Goal: Find specific page/section: Find specific page/section

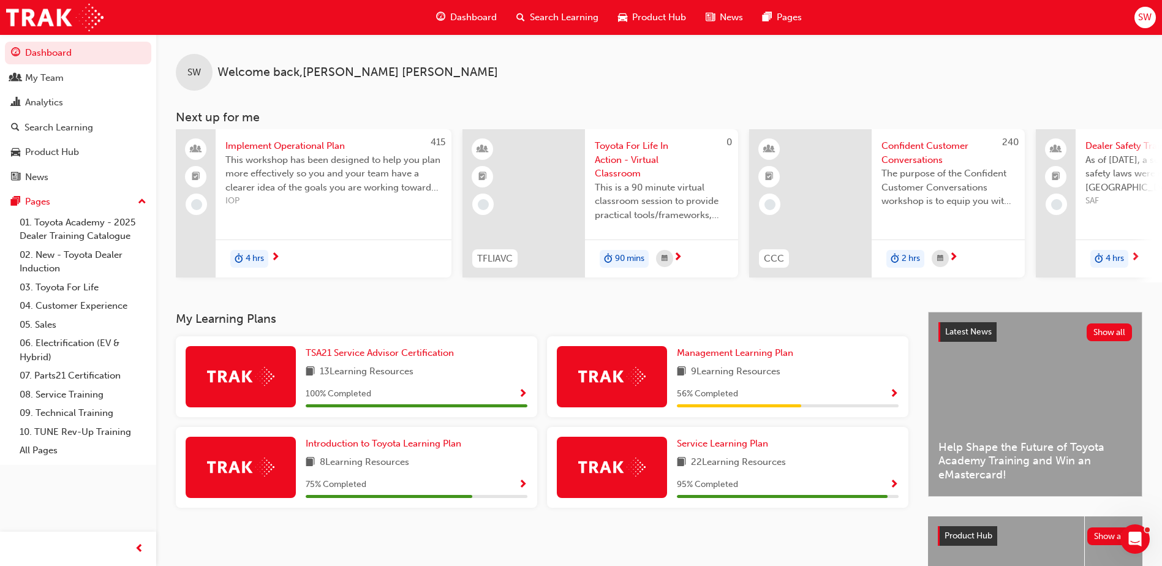
click at [304, 149] on span "Implement Operational Plan" at bounding box center [333, 146] width 216 height 14
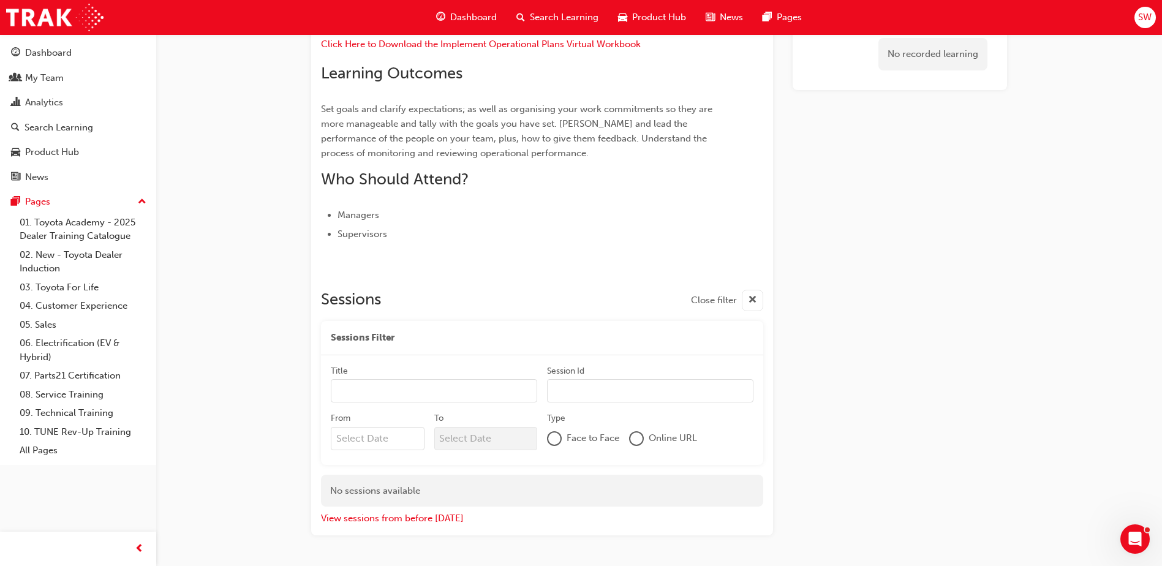
scroll to position [336, 0]
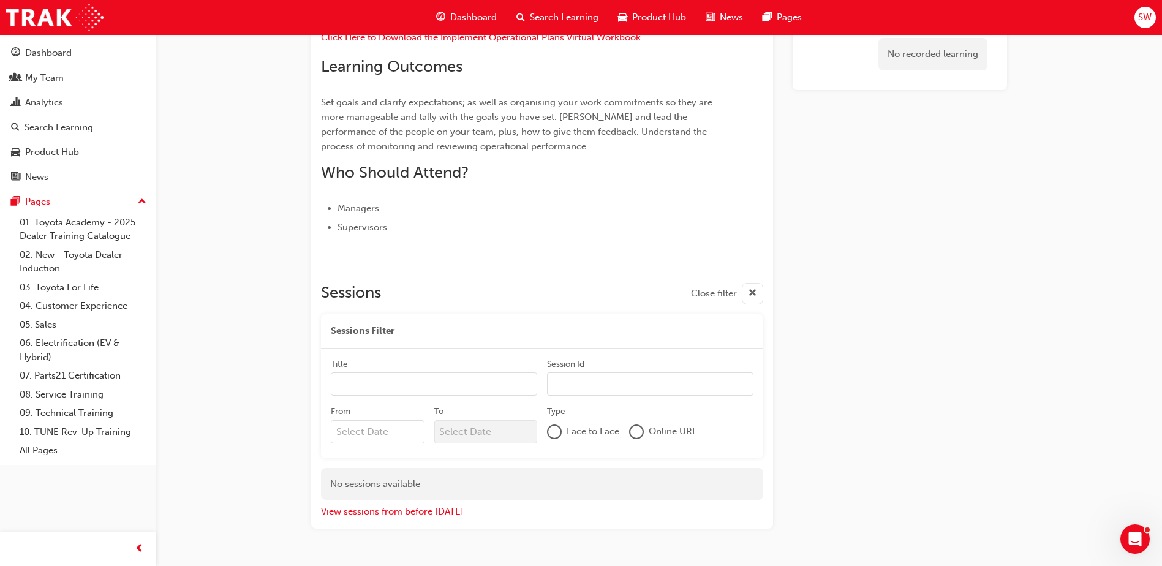
click at [491, 18] on span "Dashboard" at bounding box center [473, 17] width 47 height 14
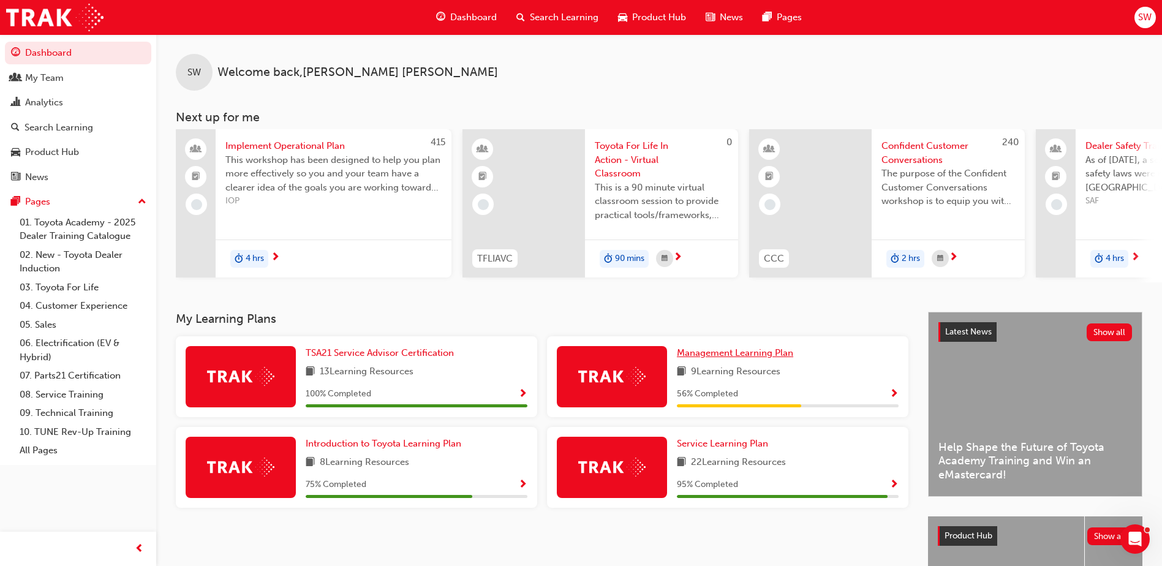
click at [720, 358] on span "Management Learning Plan" at bounding box center [735, 352] width 116 height 11
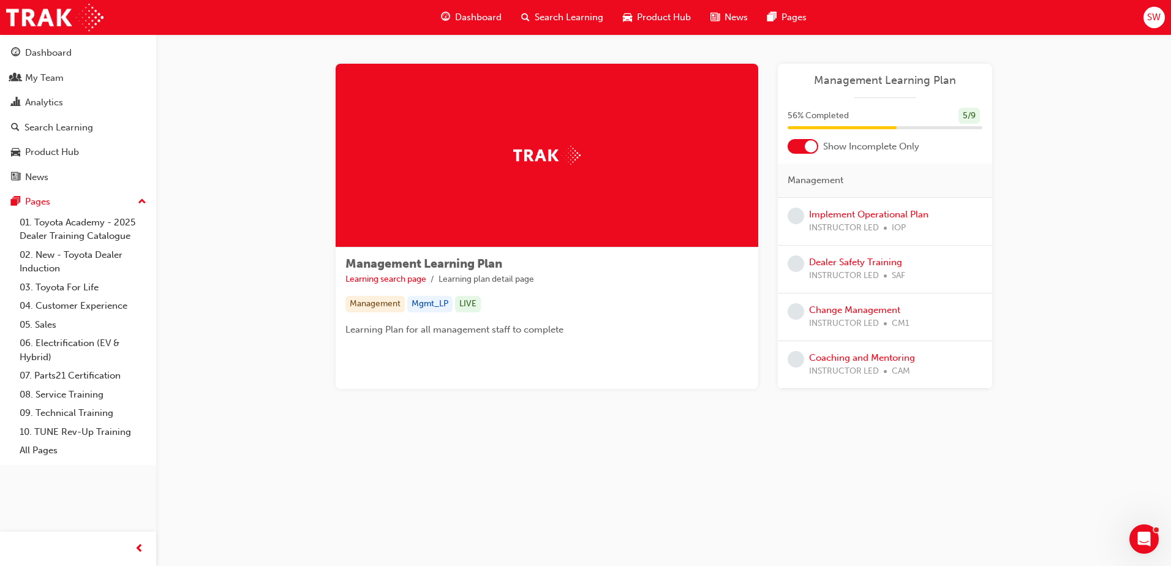
click at [695, 314] on div "Management Learning Plan Learning search page Learning plan detail page Managem…" at bounding box center [547, 301] width 423 height 108
